Goal: Task Accomplishment & Management: Use online tool/utility

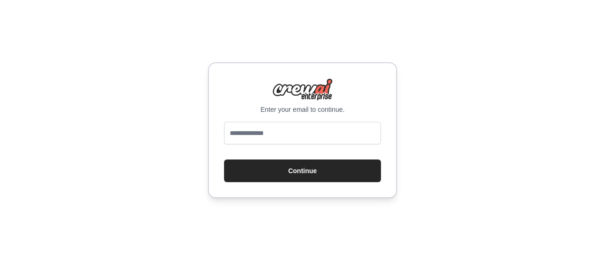
drag, startPoint x: 0, startPoint y: 0, endPoint x: 269, endPoint y: 132, distance: 299.7
click at [309, 134] on input "email" at bounding box center [302, 133] width 157 height 23
click at [265, 132] on input "email" at bounding box center [302, 133] width 157 height 23
type input "**********"
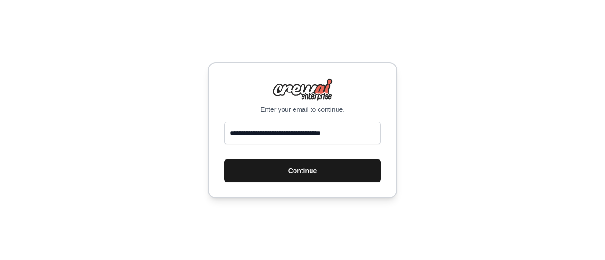
click at [272, 170] on button "Continue" at bounding box center [302, 171] width 157 height 23
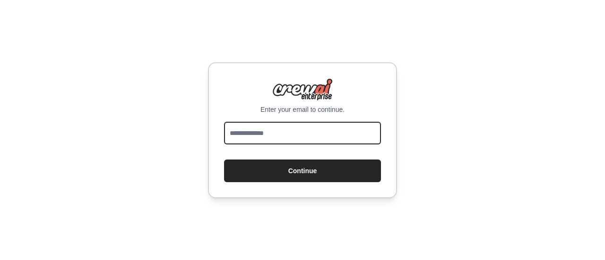
click at [295, 129] on input "email" at bounding box center [302, 133] width 157 height 23
click at [287, 132] on input "email" at bounding box center [302, 133] width 157 height 23
type input "**********"
click at [224, 160] on button "Continue" at bounding box center [302, 171] width 157 height 23
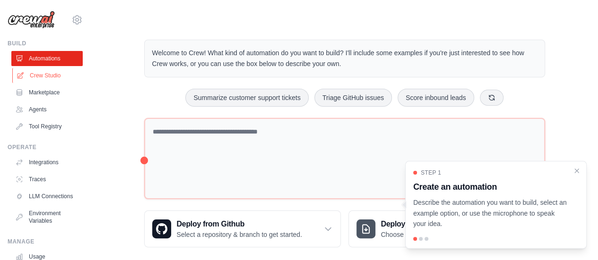
click at [41, 80] on link "Crew Studio" at bounding box center [47, 75] width 71 height 15
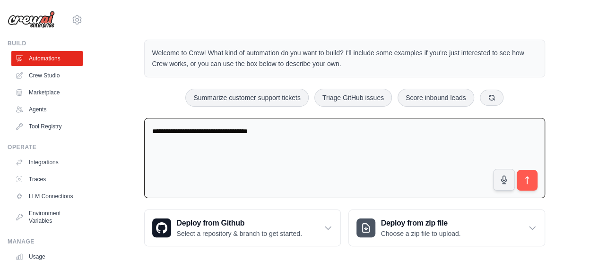
type textarea "**********"
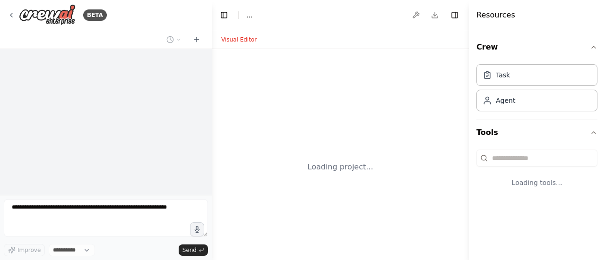
select select "****"
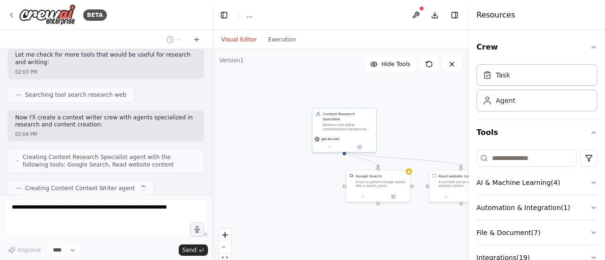
scroll to position [150, 0]
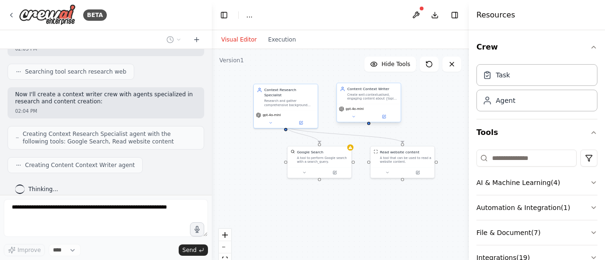
drag, startPoint x: 419, startPoint y: 121, endPoint x: 343, endPoint y: 99, distance: 79.3
click at [343, 99] on div ".deletable-edge-delete-btn { width: 20px; height: 20px; border: 0px solid #ffff…" at bounding box center [340, 167] width 257 height 236
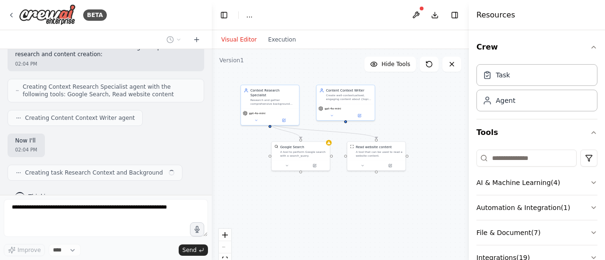
scroll to position [205, 0]
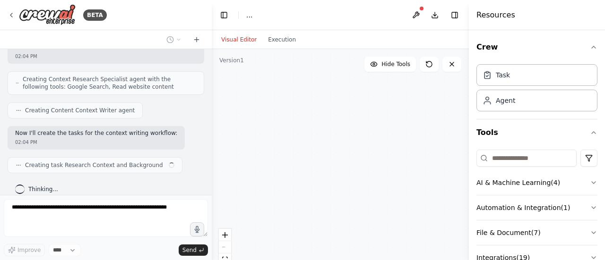
drag, startPoint x: 440, startPoint y: 234, endPoint x: 407, endPoint y: 220, distance: 35.6
click at [407, 220] on div "Context Research Specialist Research and gather comprehensive background inform…" at bounding box center [340, 167] width 257 height 236
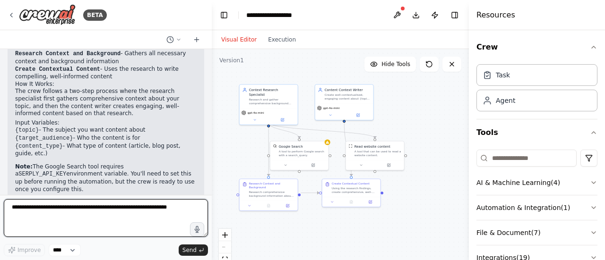
scroll to position [558, 0]
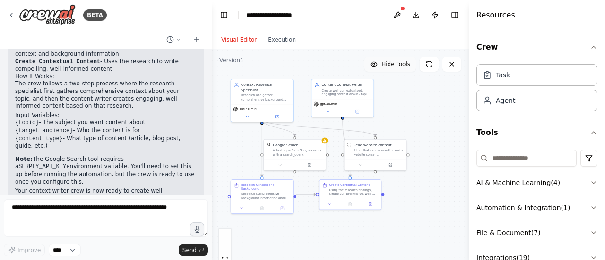
click at [397, 64] on span "Hide Tools" at bounding box center [395, 65] width 29 height 8
click at [397, 64] on span "Show Tools" at bounding box center [394, 65] width 31 height 8
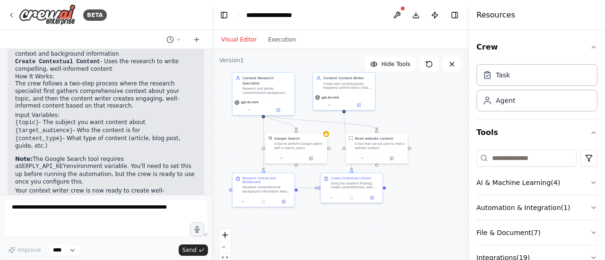
drag, startPoint x: 423, startPoint y: 224, endPoint x: 424, endPoint y: 217, distance: 6.8
click at [424, 217] on div ".deletable-edge-delete-btn { width: 20px; height: 20px; border: 0px solid #ffff…" at bounding box center [340, 167] width 257 height 236
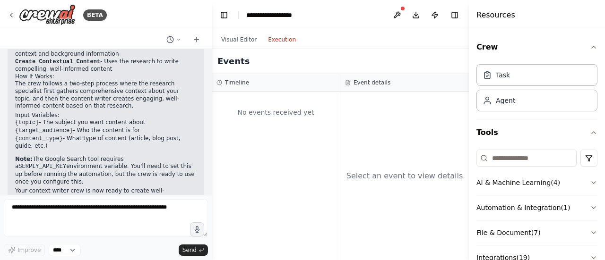
click at [281, 42] on button "Execution" at bounding box center [281, 39] width 39 height 11
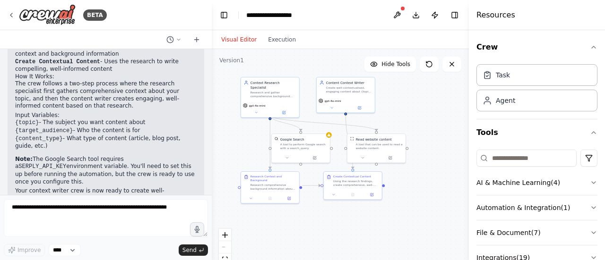
click at [245, 35] on button "Visual Editor" at bounding box center [239, 39] width 47 height 11
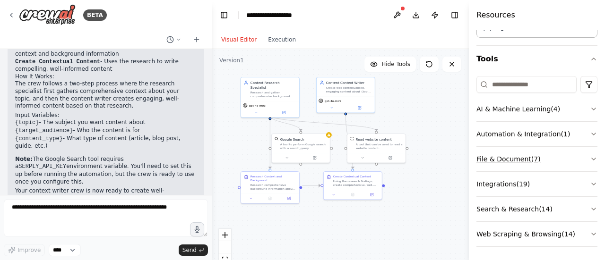
click at [590, 156] on icon "button" at bounding box center [594, 160] width 8 height 8
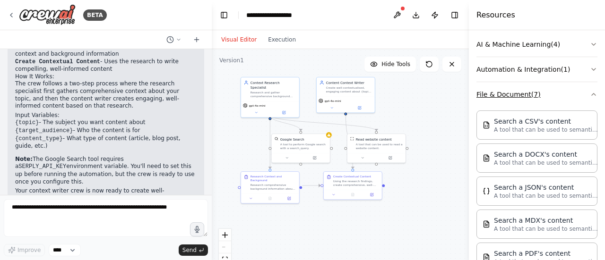
scroll to position [138, 0]
click at [590, 97] on div "Crew Task Agent Tools AI & Machine Learning ( 4 ) Automation & Integration ( 1 …" at bounding box center [537, 145] width 136 height 230
click at [592, 94] on icon "button" at bounding box center [594, 95] width 4 height 2
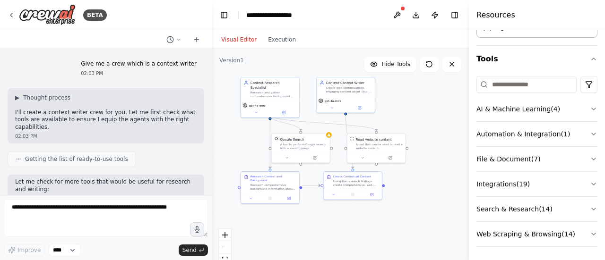
scroll to position [558, 0]
